Goal: Check status

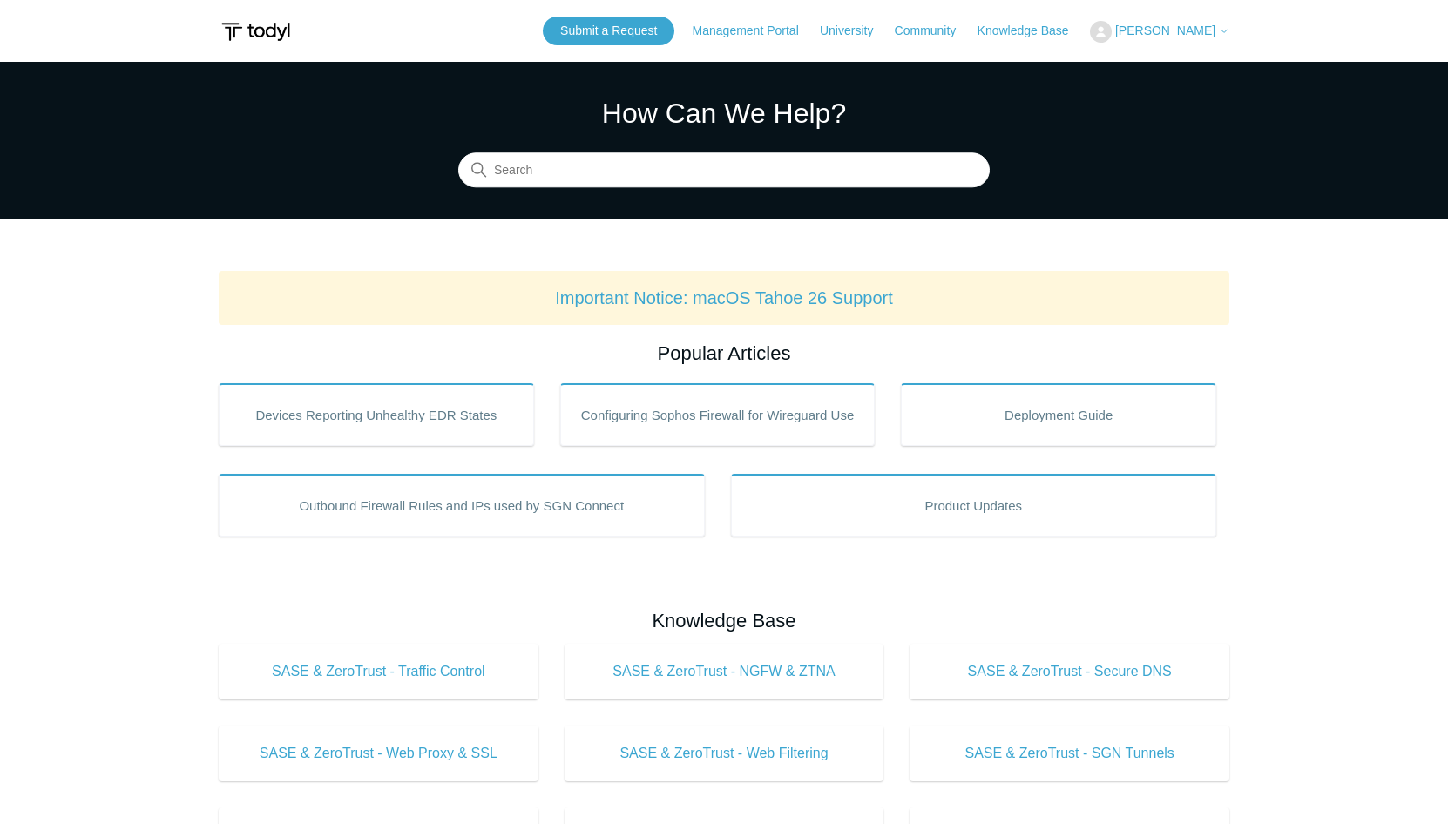
click at [1185, 31] on span "[PERSON_NAME]" at bounding box center [1166, 31] width 100 height 14
click at [1218, 70] on link "My Support Requests" at bounding box center [1176, 68] width 170 height 31
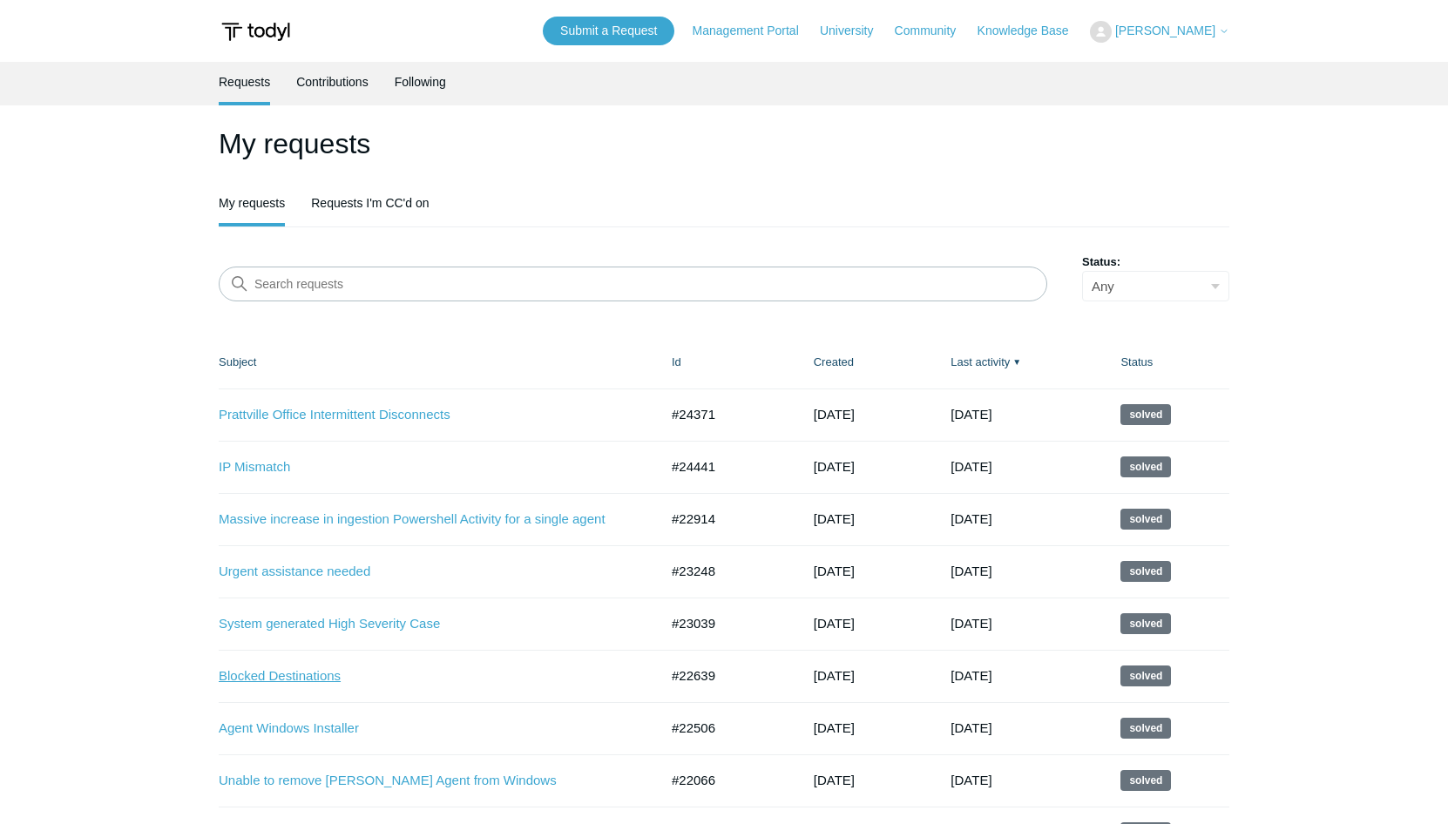
click at [299, 673] on link "Blocked Destinations" at bounding box center [426, 677] width 414 height 20
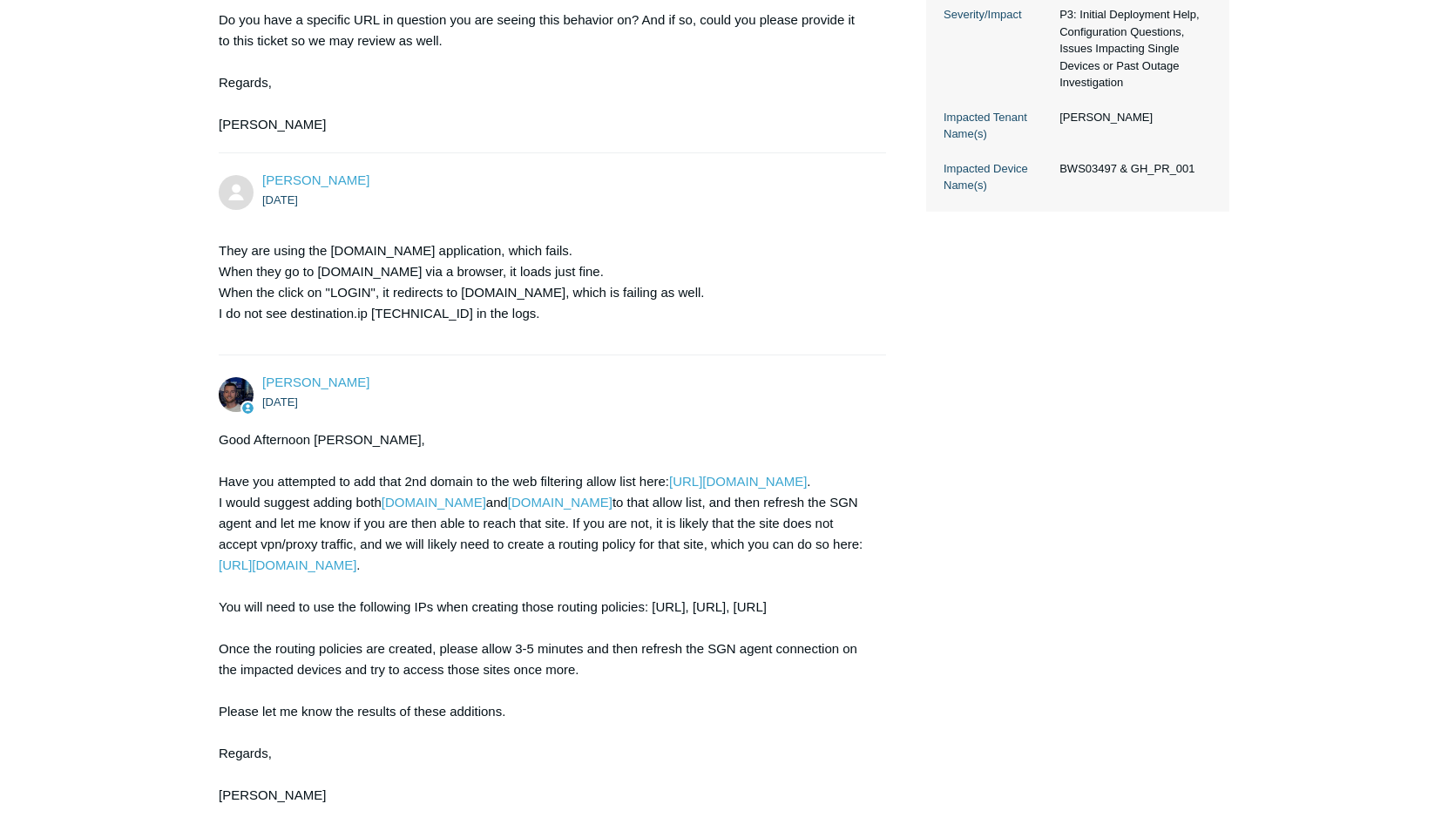
scroll to position [561, 0]
